Goal: Task Accomplishment & Management: Complete application form

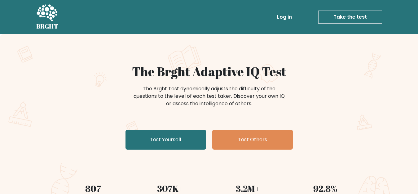
click at [183, 139] on link "Test Yourself" at bounding box center [165, 140] width 81 height 20
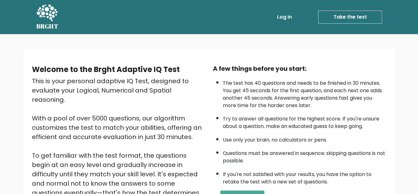
scroll to position [80, 0]
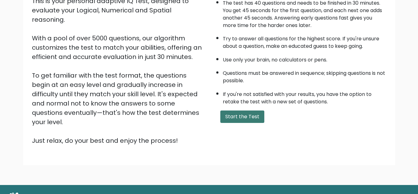
click at [239, 114] on button "Start the Test" at bounding box center [242, 116] width 44 height 12
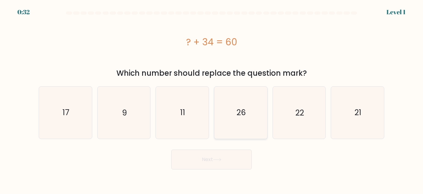
click at [244, 104] on icon "26" at bounding box center [241, 112] width 52 height 52
click at [212, 99] on input "d. 26" at bounding box center [212, 98] width 0 height 2
radio input "true"
click at [228, 159] on button "Next" at bounding box center [211, 159] width 81 height 20
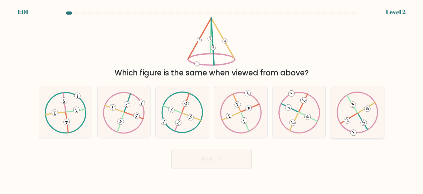
click at [353, 112] on icon at bounding box center [358, 112] width 42 height 42
click at [212, 99] on input "f." at bounding box center [212, 98] width 0 height 2
radio input "true"
click at [217, 159] on icon at bounding box center [216, 158] width 7 height 3
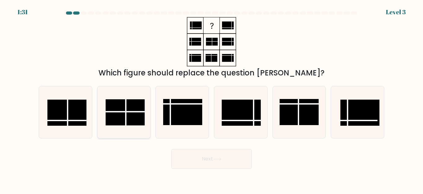
click at [119, 110] on rect at bounding box center [125, 112] width 39 height 26
click at [212, 99] on input "b." at bounding box center [212, 98] width 0 height 2
radio input "true"
click at [196, 158] on button "Next" at bounding box center [211, 159] width 81 height 20
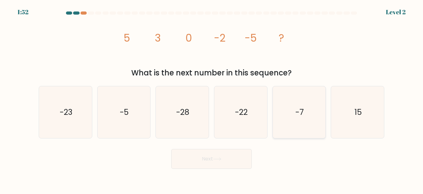
click at [302, 103] on icon "-7" at bounding box center [299, 112] width 52 height 52
click at [212, 99] on input "e. -7" at bounding box center [212, 98] width 0 height 2
radio input "true"
click at [221, 168] on button "Next" at bounding box center [211, 159] width 81 height 20
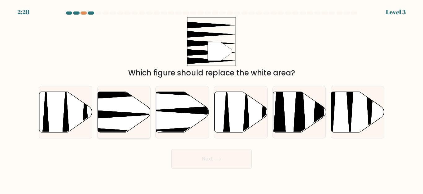
click at [130, 111] on icon at bounding box center [124, 112] width 53 height 41
click at [212, 99] on input "b." at bounding box center [212, 98] width 0 height 2
radio input "true"
click at [205, 165] on button "Next" at bounding box center [211, 159] width 81 height 20
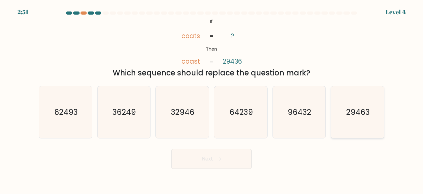
click at [360, 103] on icon "29463" at bounding box center [358, 112] width 52 height 52
click at [212, 99] on input "f. 29463" at bounding box center [212, 98] width 0 height 2
radio input "true"
click at [251, 162] on button "Next" at bounding box center [211, 159] width 81 height 20
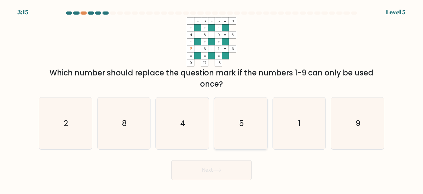
click at [237, 107] on icon "5" at bounding box center [241, 123] width 52 height 52
click at [212, 99] on input "d. 5" at bounding box center [212, 98] width 0 height 2
radio input "true"
click at [229, 179] on button "Next" at bounding box center [211, 170] width 81 height 20
